Goal: Information Seeking & Learning: Learn about a topic

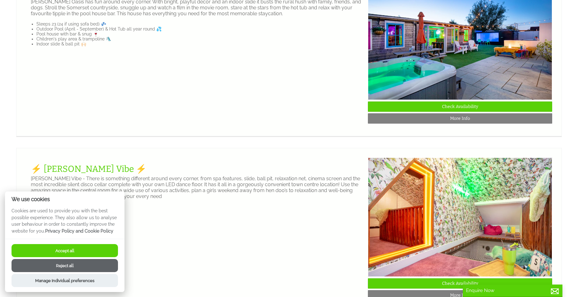
scroll to position [280, 0]
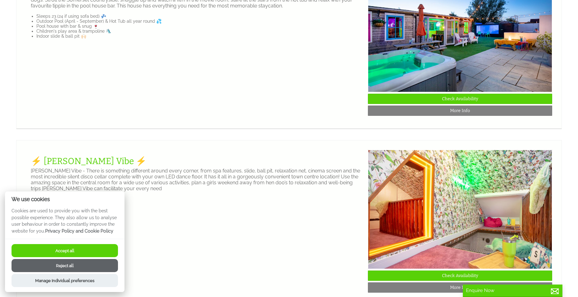
click at [77, 250] on button "Accept all" at bounding box center [65, 250] width 106 height 13
checkbox input "true"
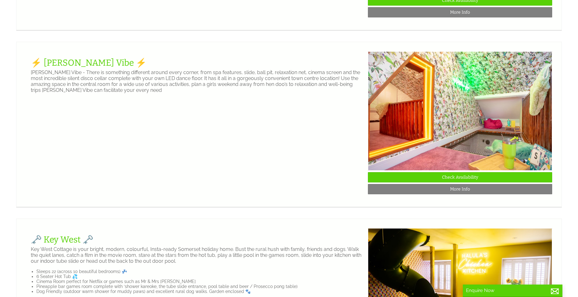
scroll to position [390, 0]
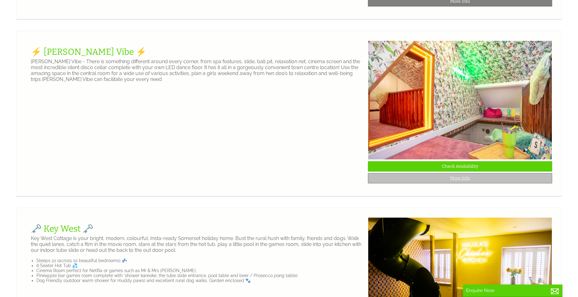
click at [456, 183] on link "More Info" at bounding box center [460, 178] width 184 height 10
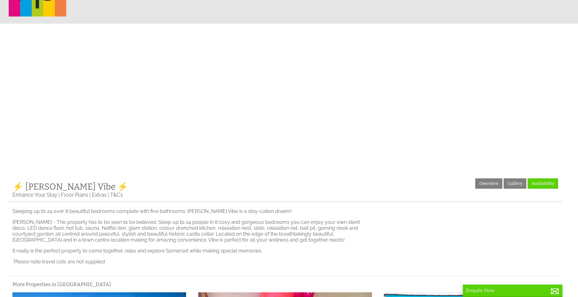
scroll to position [62, 0]
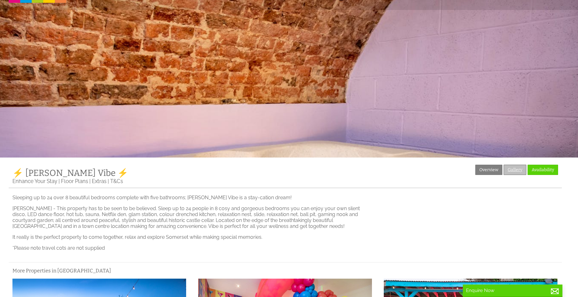
click at [516, 169] on link "Gallery" at bounding box center [515, 170] width 23 height 10
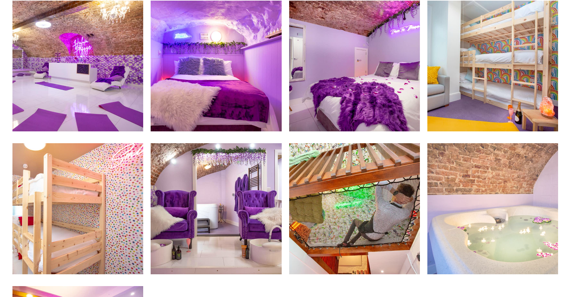
scroll to position [716, 0]
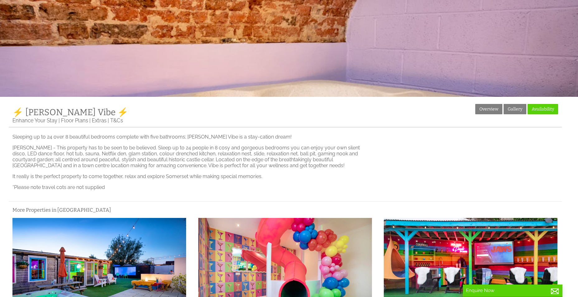
scroll to position [93, 0]
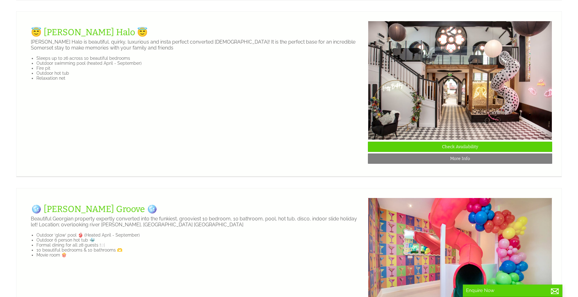
scroll to position [1106, 0]
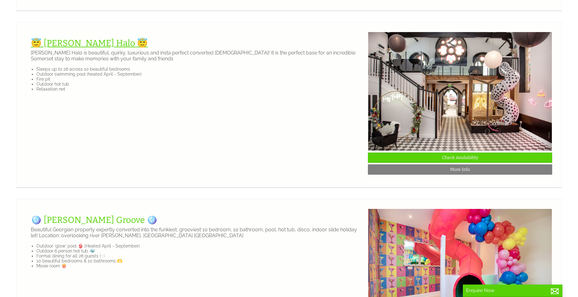
click at [74, 48] on link "😇 [PERSON_NAME] Halo 😇" at bounding box center [89, 43] width 117 height 10
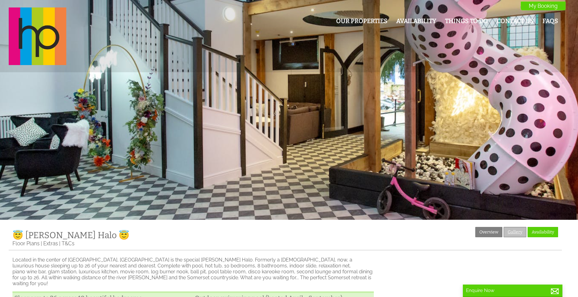
click at [520, 234] on link "Gallery" at bounding box center [515, 232] width 23 height 10
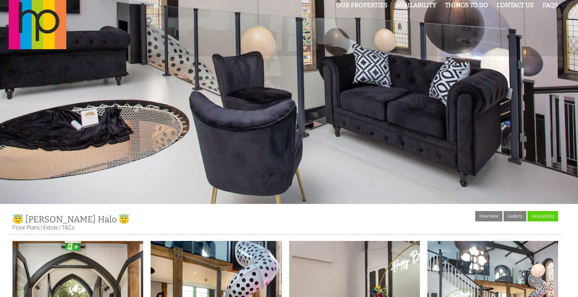
scroll to position [31, 0]
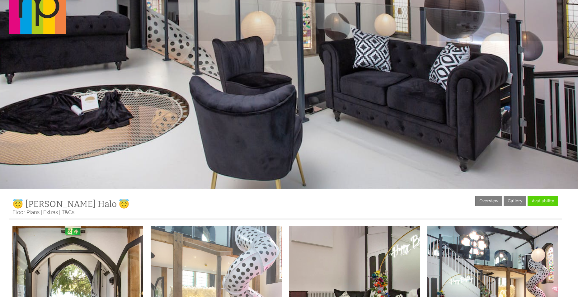
click at [234, 250] on img at bounding box center [216, 291] width 131 height 131
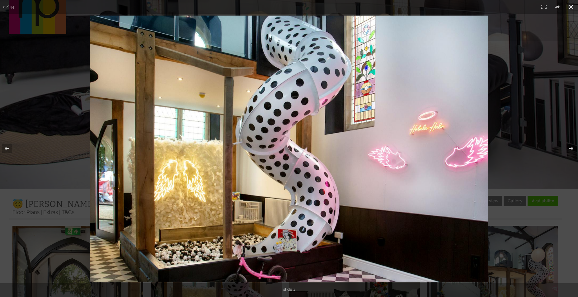
click at [570, 6] on button at bounding box center [572, 7] width 14 height 14
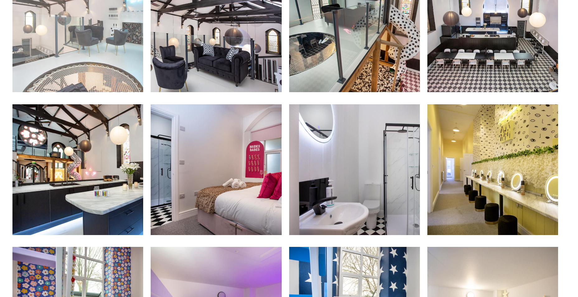
scroll to position [541, 0]
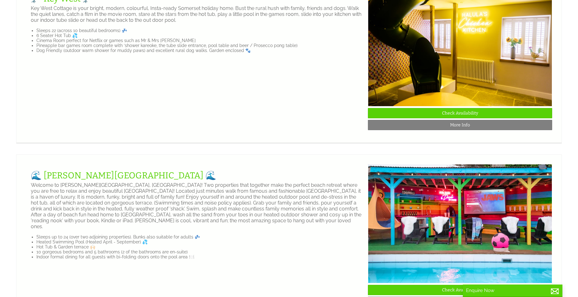
scroll to position [603, 0]
